Goal: Navigation & Orientation: Find specific page/section

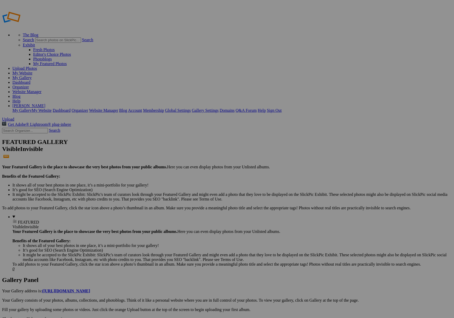
click at [41, 89] on link "Website Manager" at bounding box center [26, 91] width 29 height 4
